Goal: Task Accomplishment & Management: Manage account settings

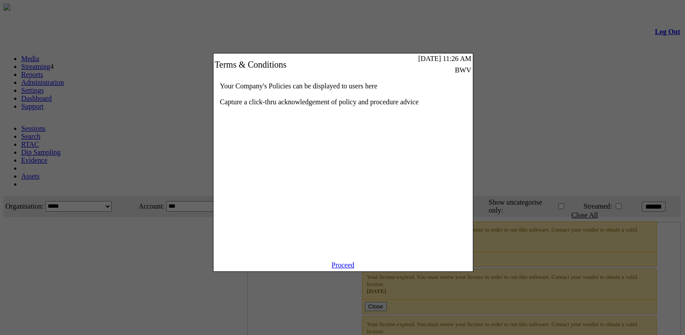
click at [347, 268] on link "Proceed" at bounding box center [343, 265] width 23 height 8
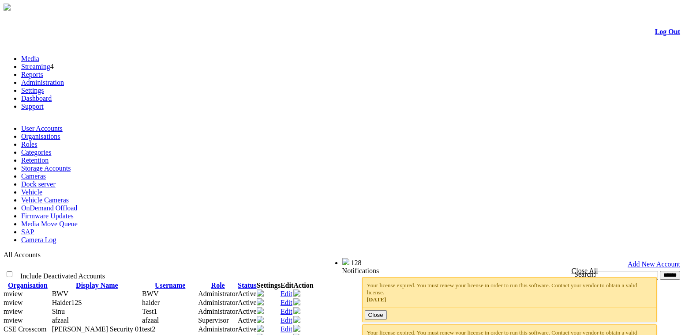
click at [60, 132] on link "Organisations" at bounding box center [40, 136] width 39 height 8
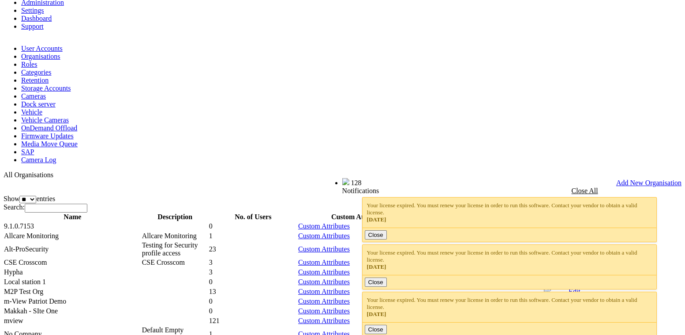
scroll to position [80, 0]
drag, startPoint x: 63, startPoint y: 213, endPoint x: 655, endPoint y: 225, distance: 592.8
click at [477, 316] on tr "mview 121 Custom Attributes Edit" at bounding box center [293, 321] width 579 height 10
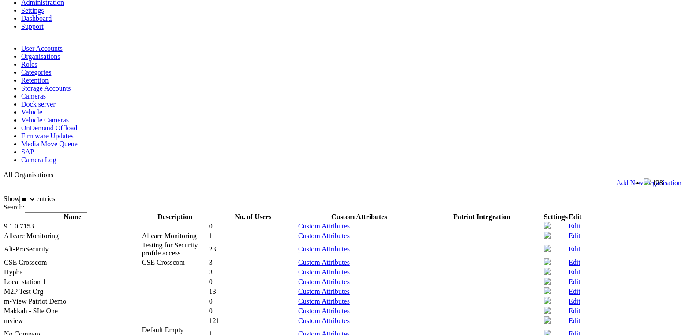
click at [581, 316] on link "Edit" at bounding box center [575, 320] width 12 height 8
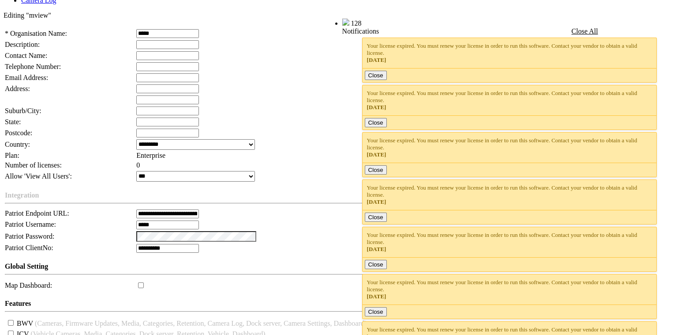
scroll to position [240, 0]
click at [34, 191] on span "Integration" at bounding box center [22, 195] width 34 height 8
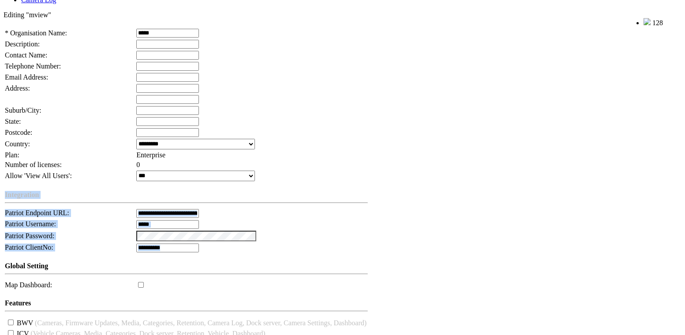
drag, startPoint x: 34, startPoint y: 79, endPoint x: 70, endPoint y: 154, distance: 83.1
click at [70, 154] on tbody "* Organisation Name: ***** Description: Contact Name: Please enter a valid Firs…" at bounding box center [187, 199] width 366 height 342
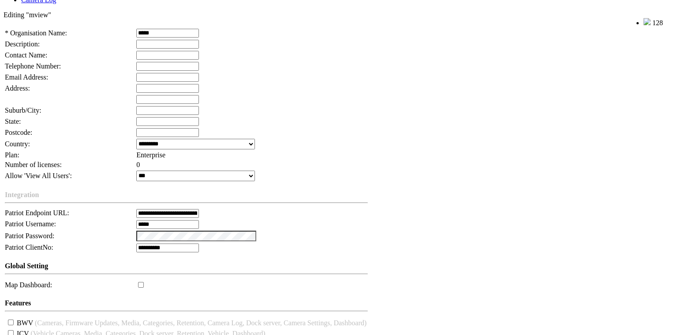
click at [25, 262] on span "Global Setting" at bounding box center [26, 266] width 43 height 8
drag, startPoint x: 25, startPoint y: 162, endPoint x: 37, endPoint y: 162, distance: 11.9
click at [37, 262] on span "Global Setting" at bounding box center [26, 266] width 43 height 8
copy span "Global Setting"
click at [28, 299] on span "Features" at bounding box center [18, 303] width 26 height 8
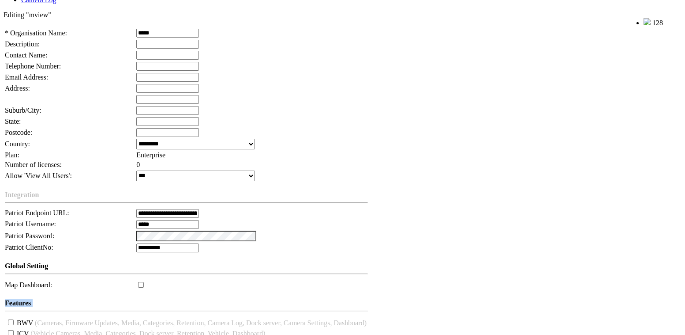
click at [28, 299] on span "Features" at bounding box center [18, 303] width 26 height 8
copy td "Features"
